Goal: Task Accomplishment & Management: Manage account settings

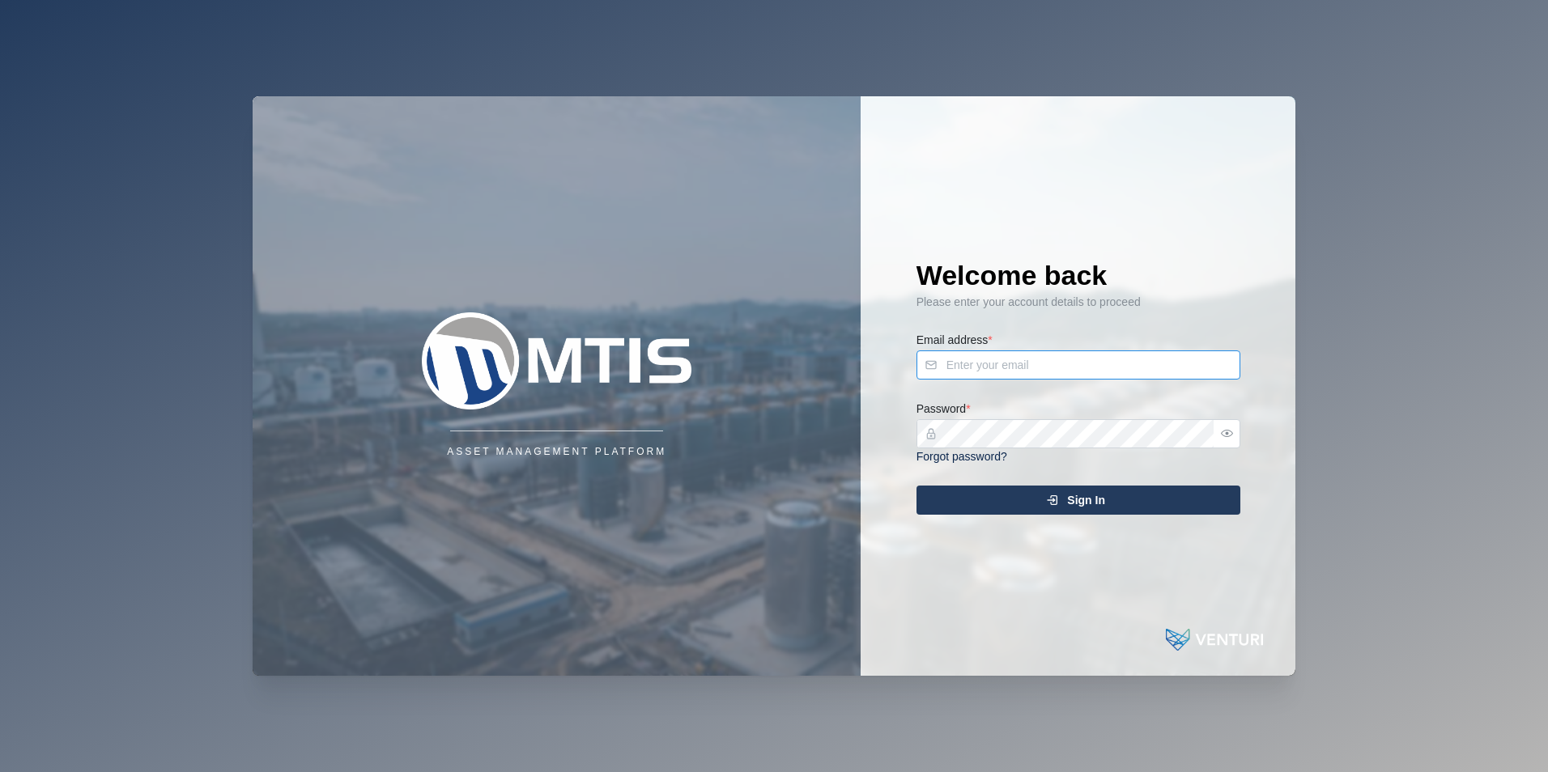
type input "[PERSON_NAME][EMAIL_ADDRESS][DOMAIN_NAME]"
click at [1039, 506] on div "Sign In" at bounding box center [1076, 501] width 298 height 28
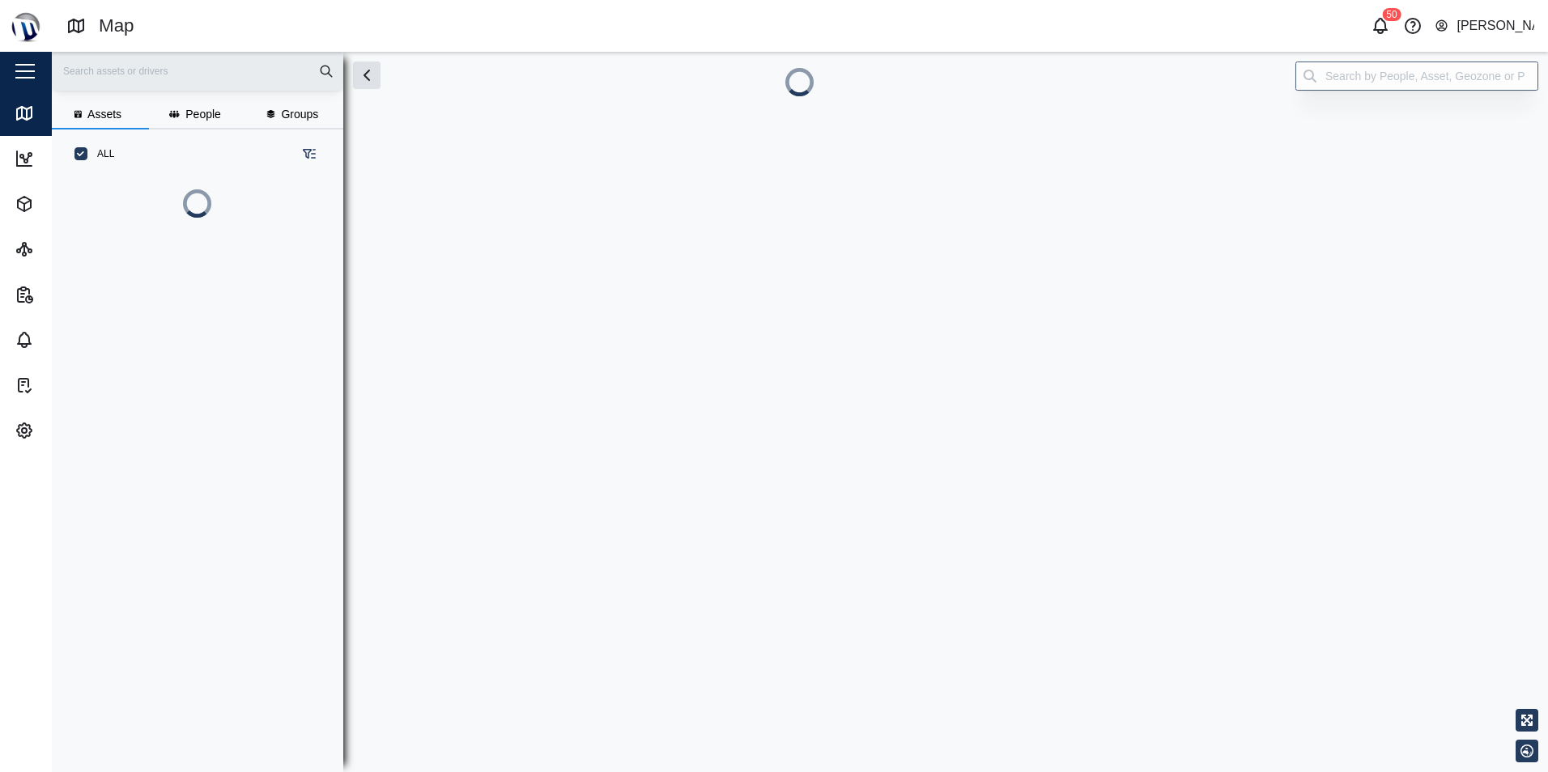
scroll to position [574, 253]
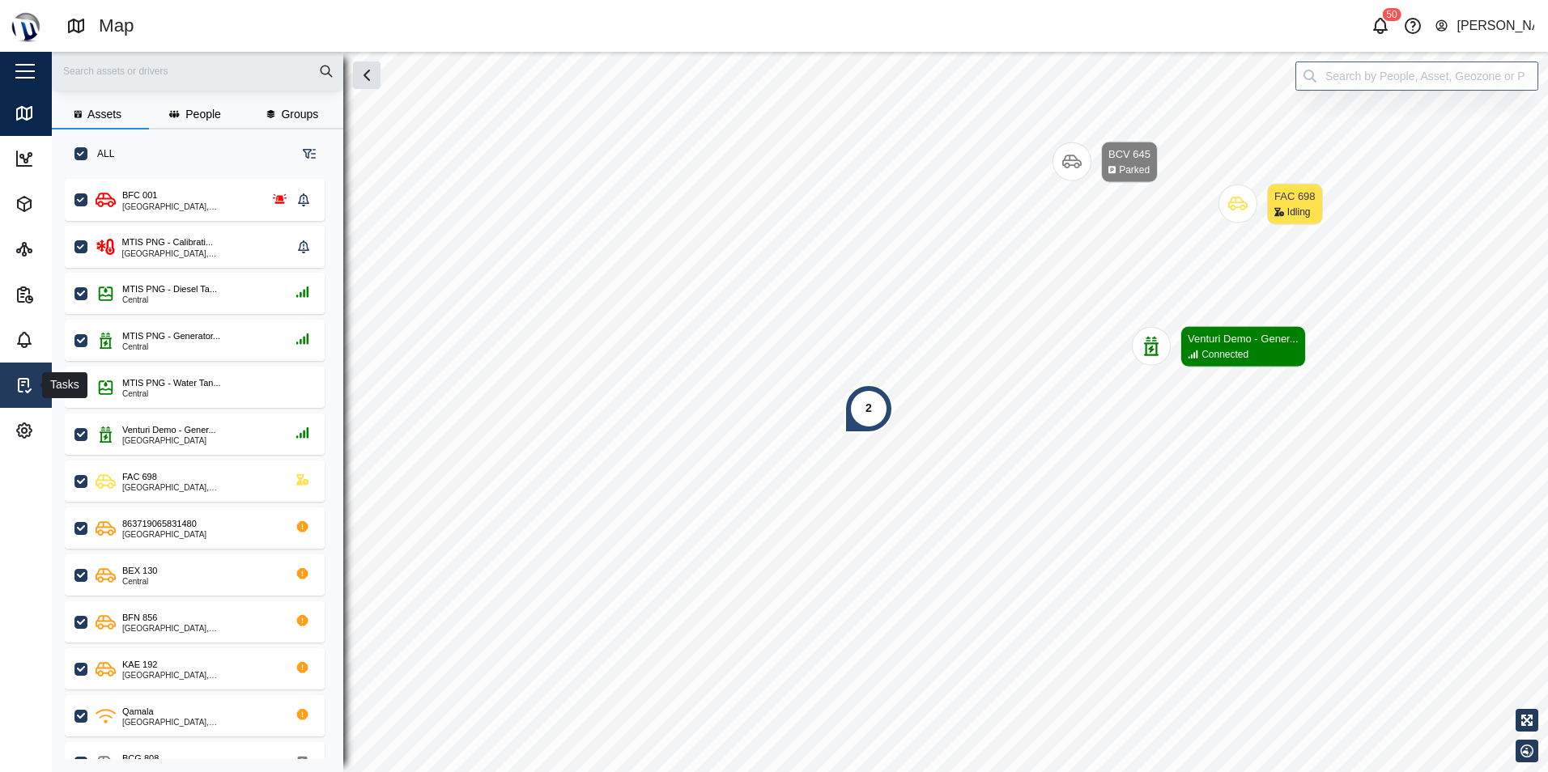
click at [19, 390] on icon at bounding box center [24, 385] width 10 height 13
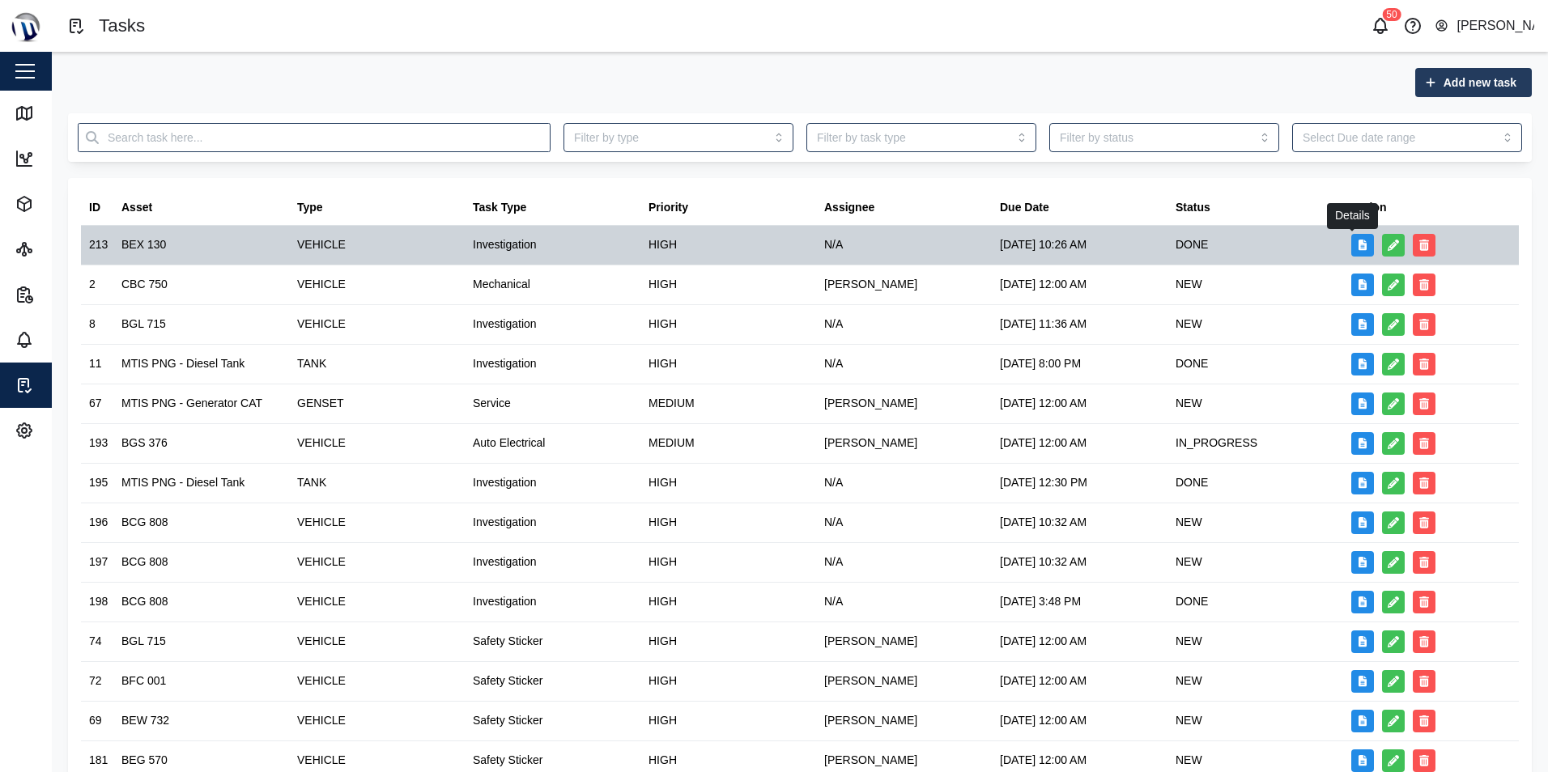
click at [1351, 241] on button "button" at bounding box center [1362, 245] width 23 height 23
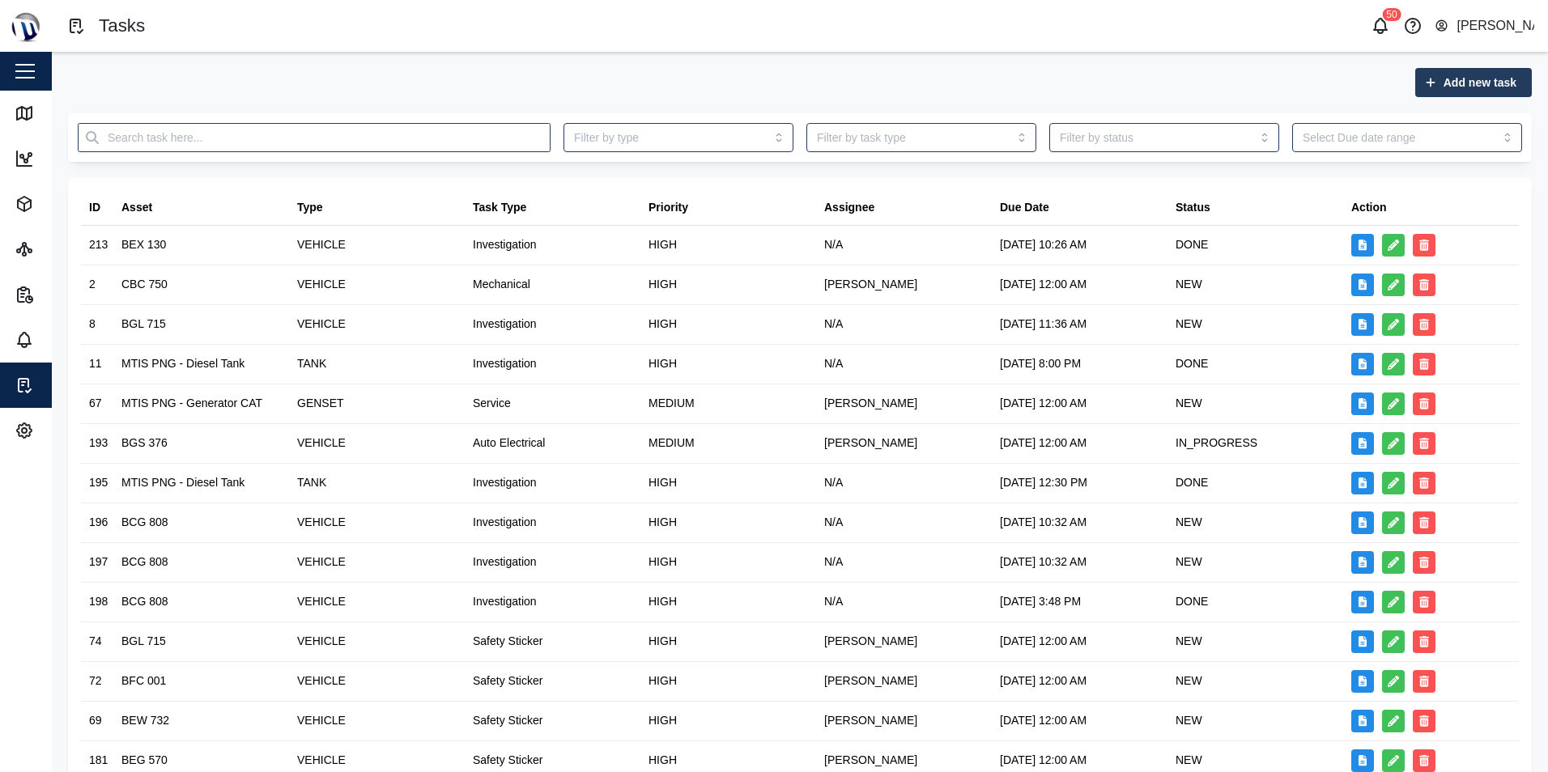
click at [1218, 36] on div "50 [PERSON_NAME]" at bounding box center [1181, 26] width 734 height 23
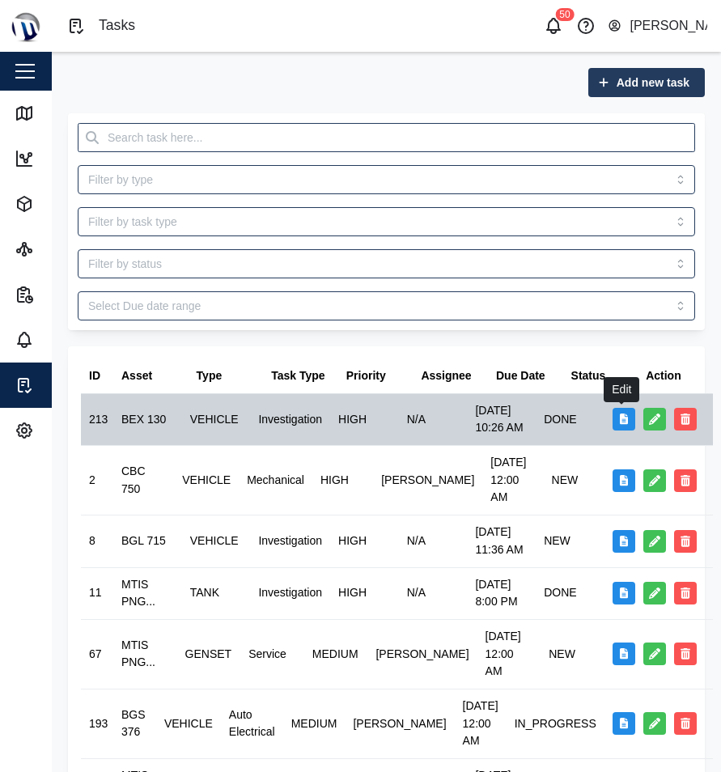
click at [649, 425] on icon "button" at bounding box center [654, 419] width 11 height 11
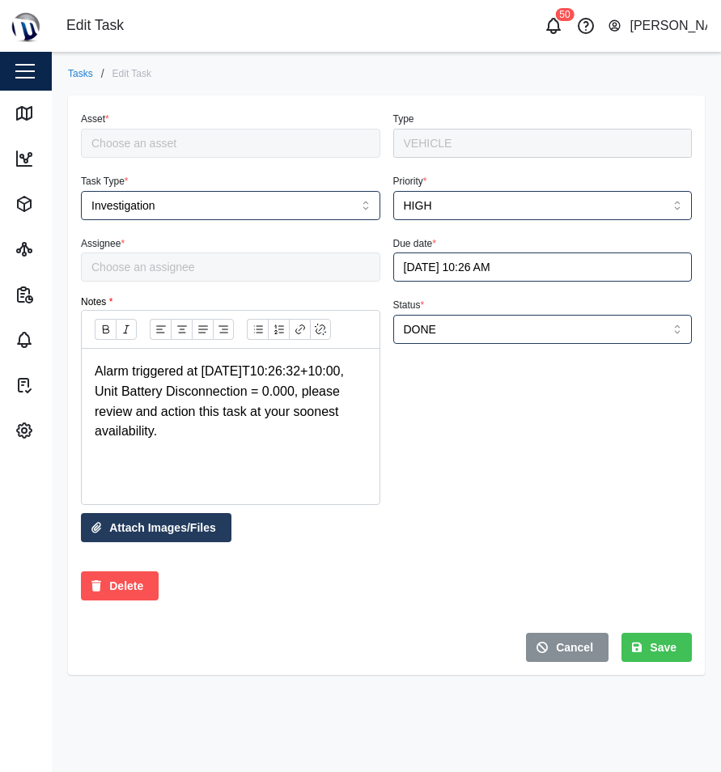
type input "BEX 130"
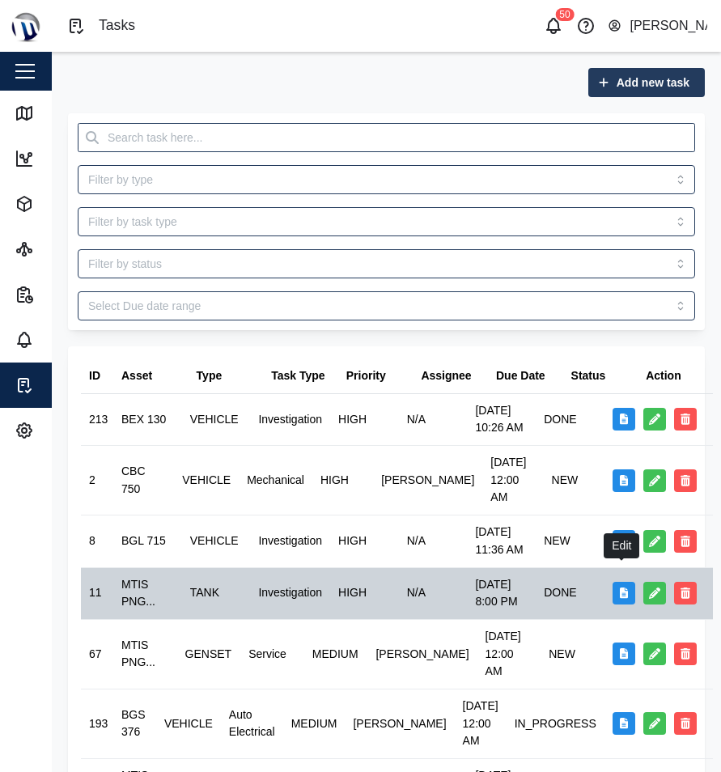
click at [649, 588] on icon "button" at bounding box center [654, 593] width 11 height 11
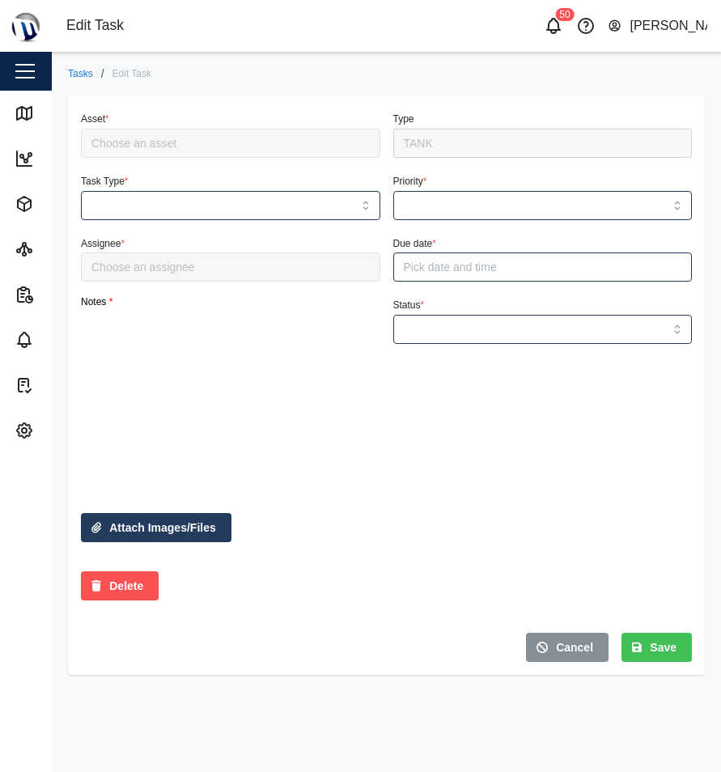
type input "Investigation"
type input "HIGH"
type input "DONE"
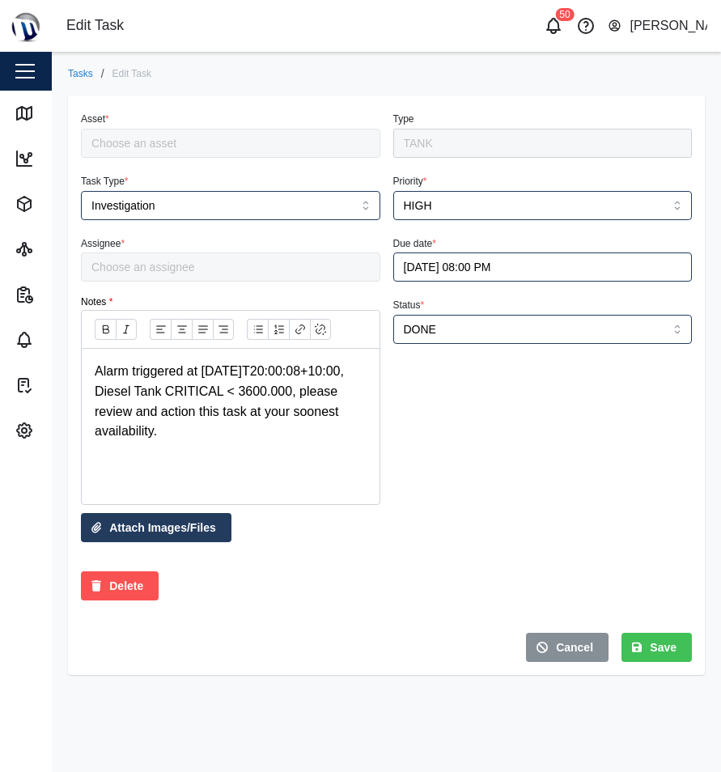
type input "MTIS PNG - Diesel Tank"
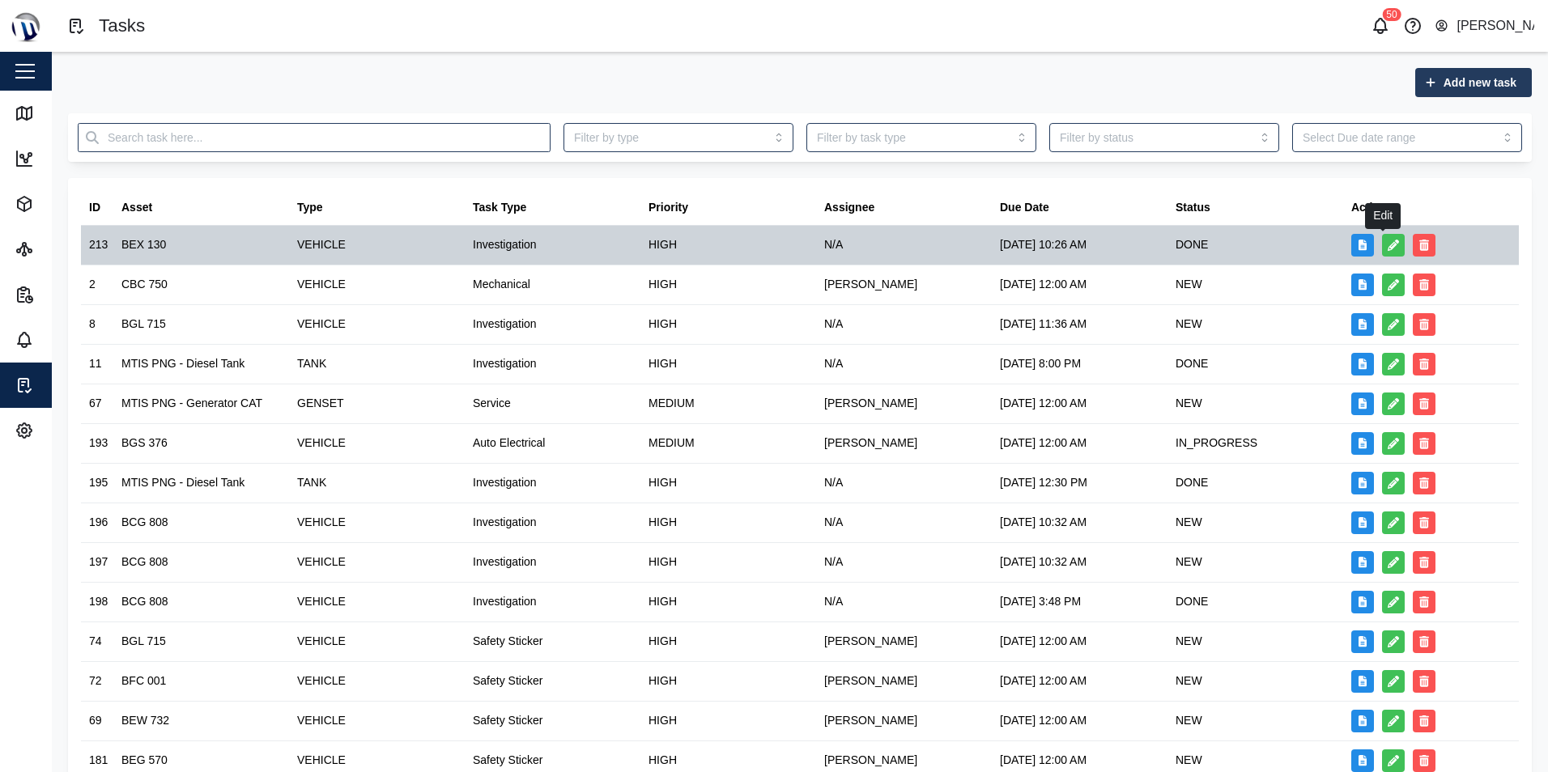
click at [1388, 240] on icon "button" at bounding box center [1393, 245] width 11 height 11
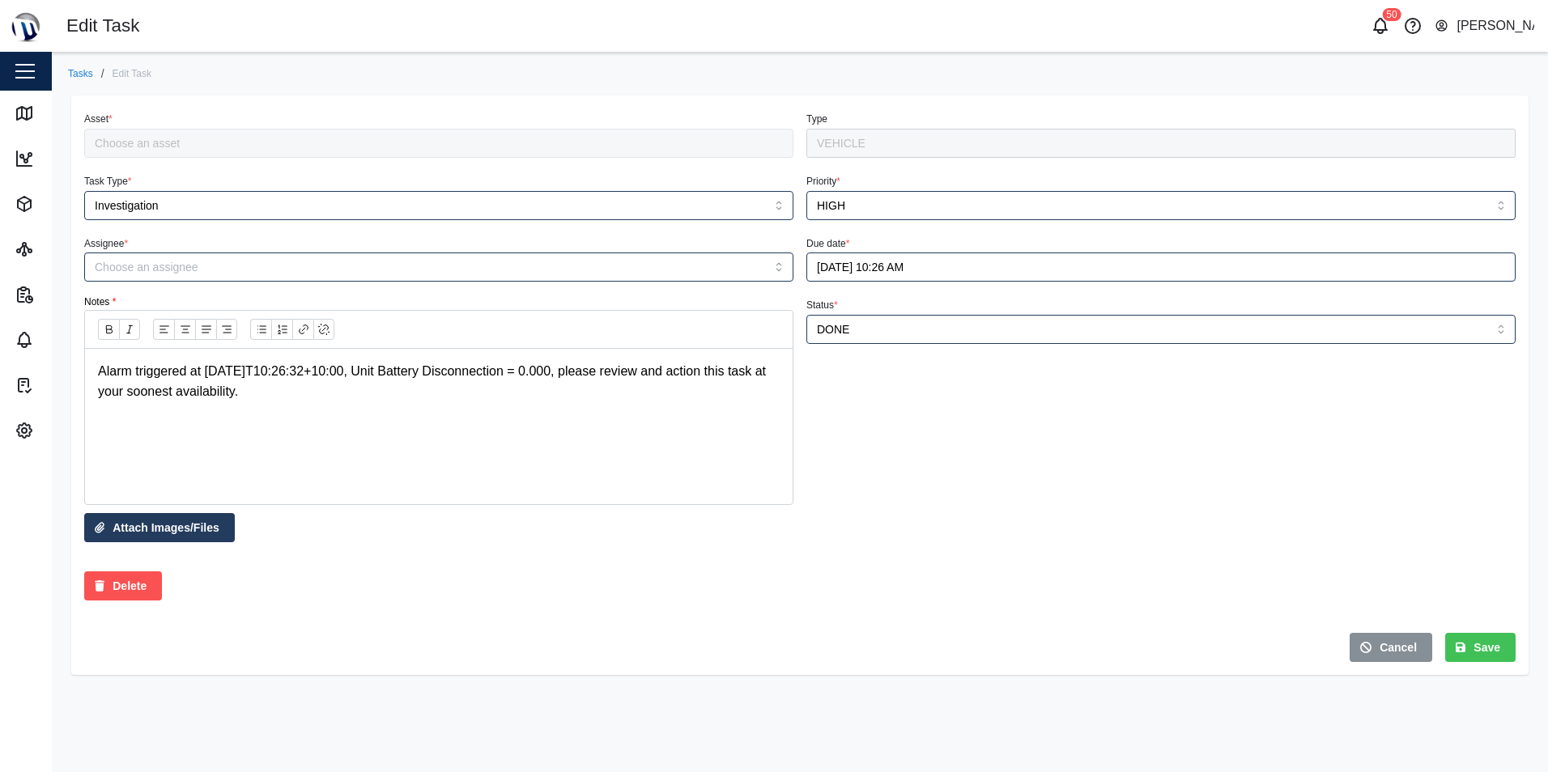
type input "BEX 130"
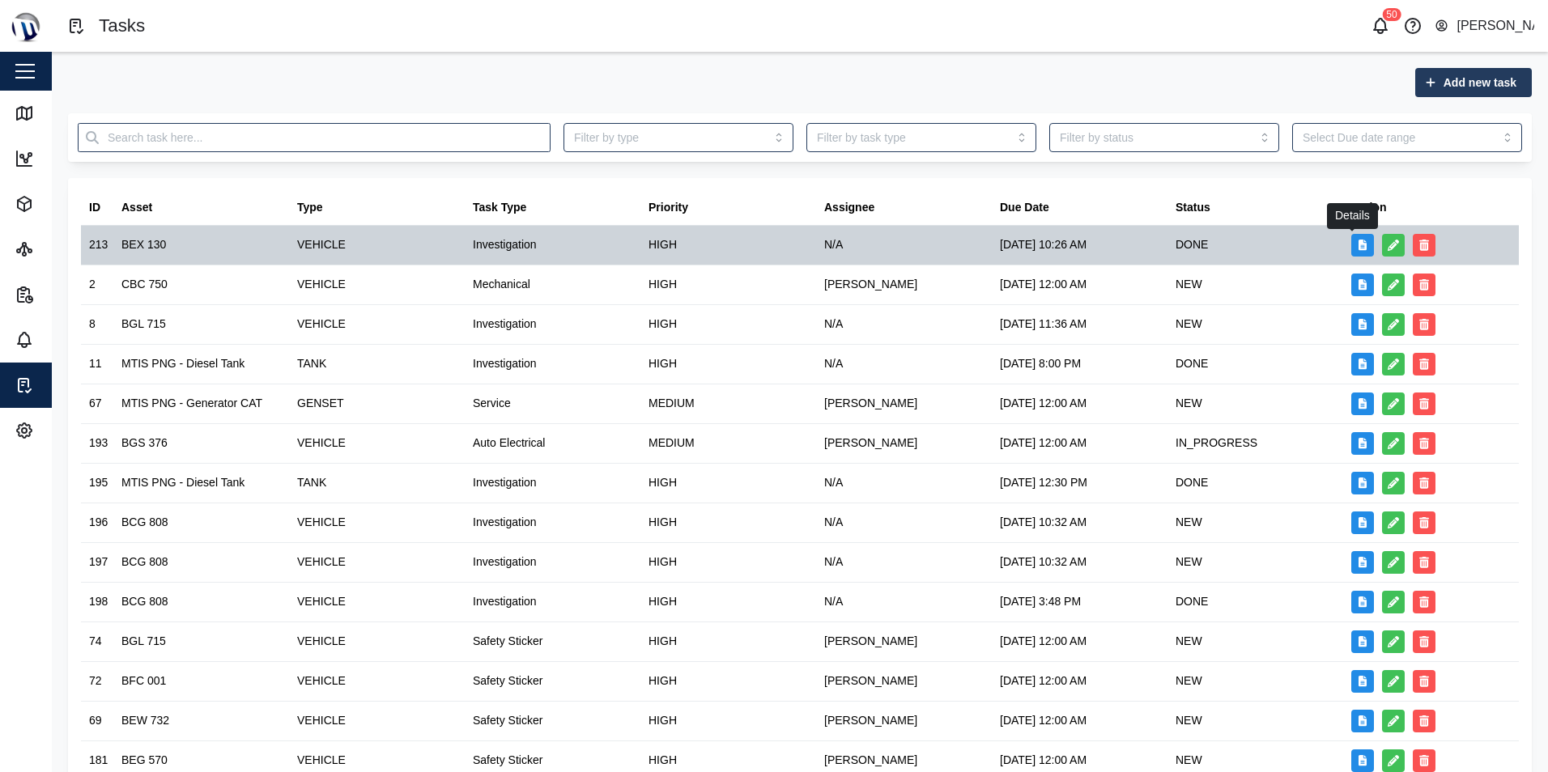
click at [1358, 249] on icon "button" at bounding box center [1362, 245] width 9 height 11
